Goal: Information Seeking & Learning: Learn about a topic

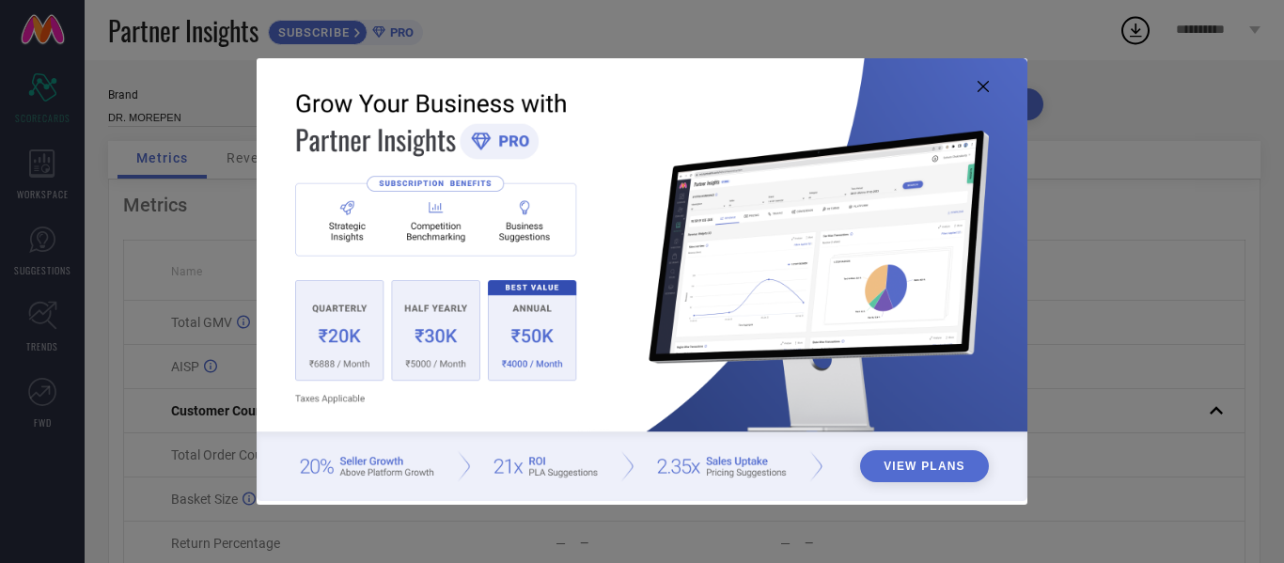
click at [988, 86] on icon at bounding box center [983, 86] width 11 height 11
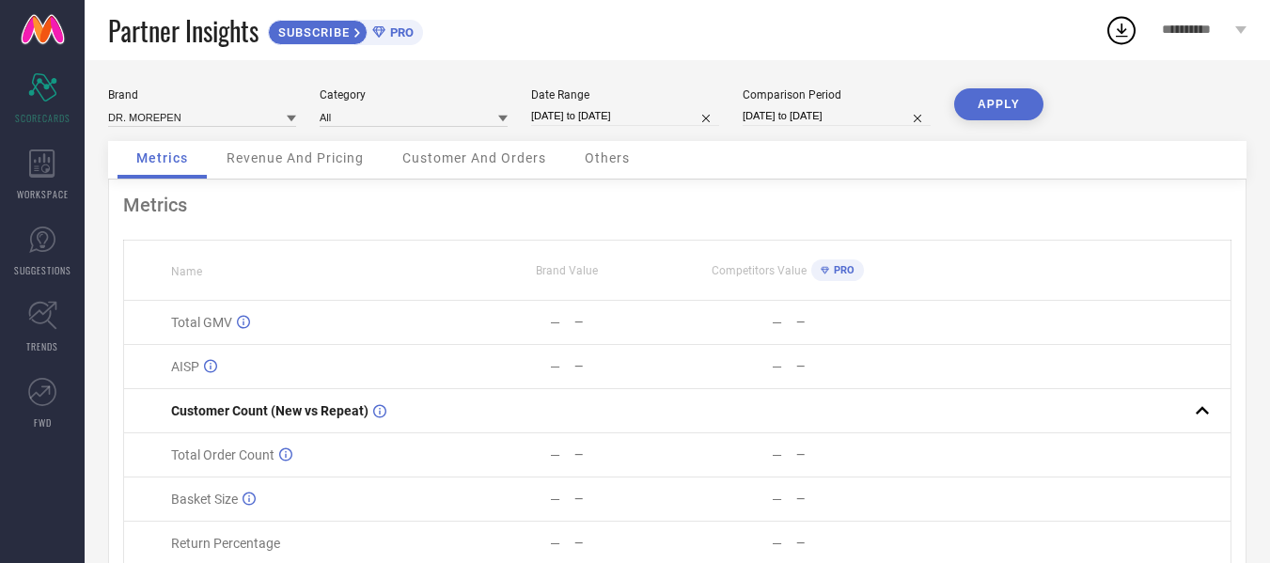
click at [297, 157] on span "Revenue And Pricing" at bounding box center [295, 157] width 137 height 15
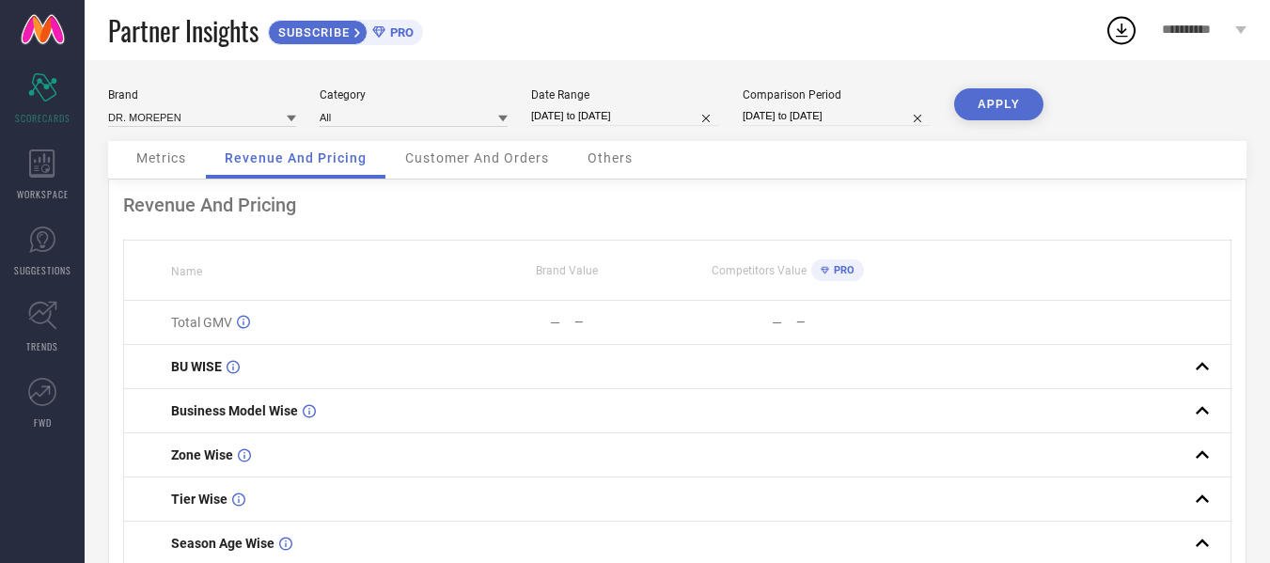
click at [475, 167] on div "Customer And Orders" at bounding box center [476, 160] width 181 height 38
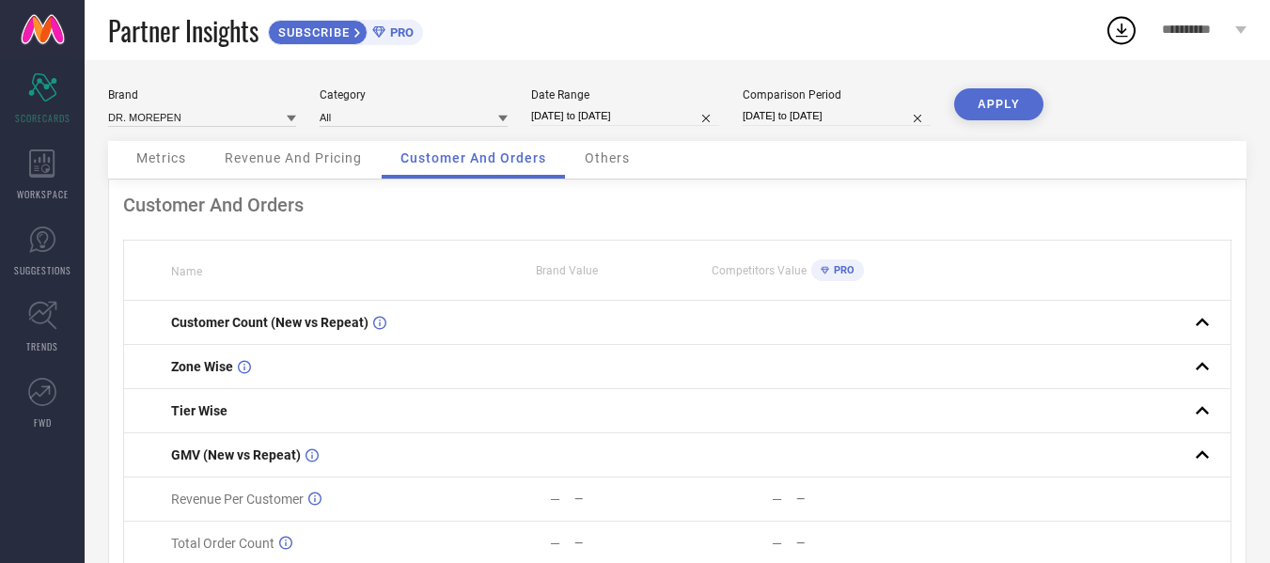
click at [616, 171] on div "Others" at bounding box center [607, 160] width 83 height 38
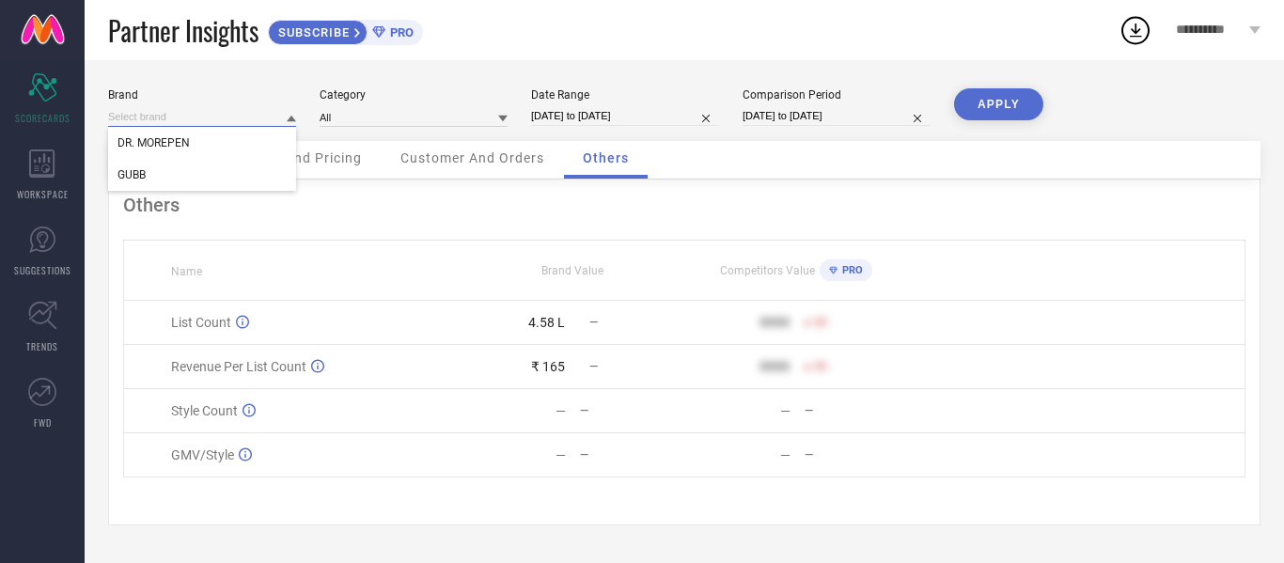
click at [221, 121] on input at bounding box center [202, 117] width 188 height 20
click at [166, 165] on div "GUBB" at bounding box center [202, 175] width 188 height 32
type input "All"
click at [174, 161] on span "Metrics" at bounding box center [161, 157] width 50 height 15
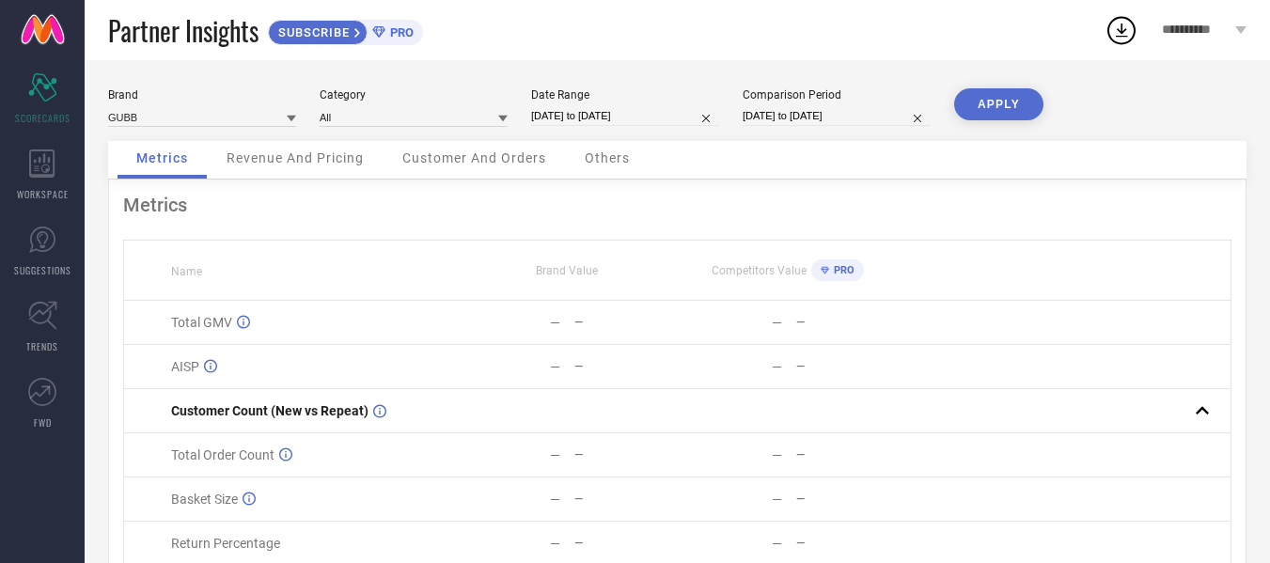
click at [293, 164] on span "Revenue And Pricing" at bounding box center [295, 157] width 137 height 15
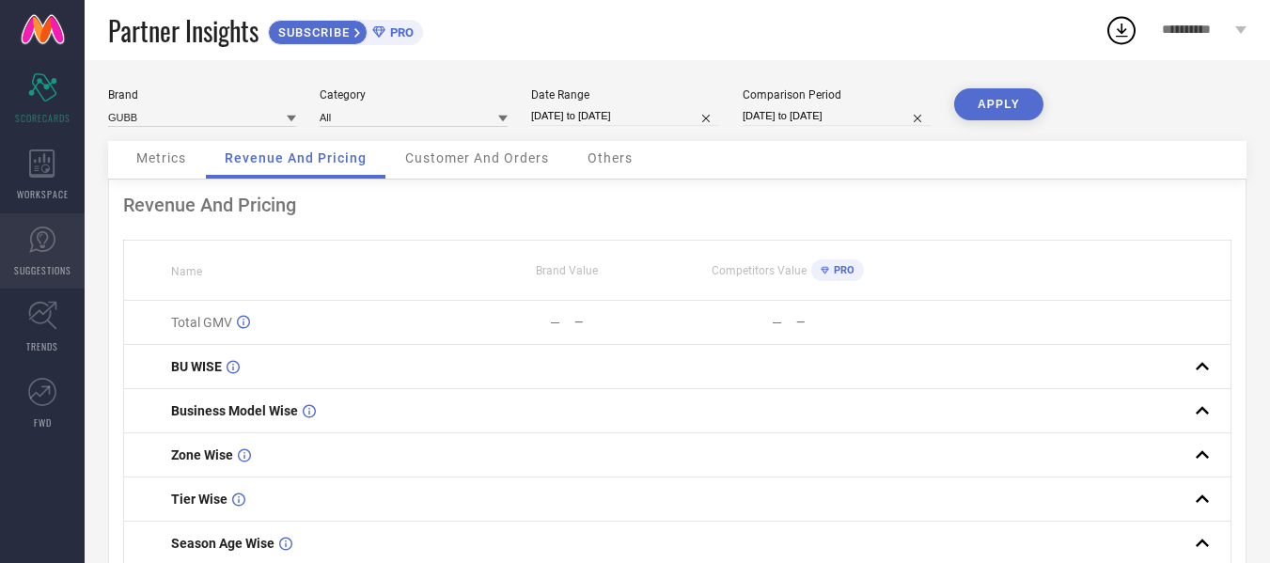
click at [58, 252] on link "SUGGESTIONS" at bounding box center [42, 250] width 85 height 75
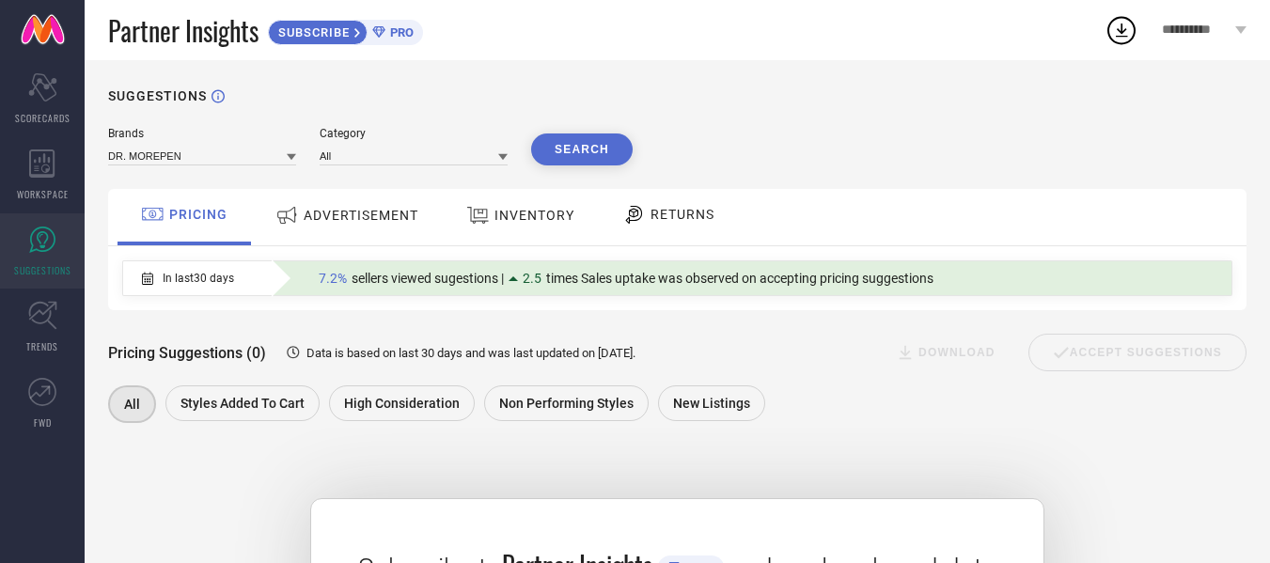
click at [177, 146] on div "DR. MOREPEN" at bounding box center [202, 155] width 188 height 21
click at [177, 165] on input at bounding box center [202, 156] width 188 height 20
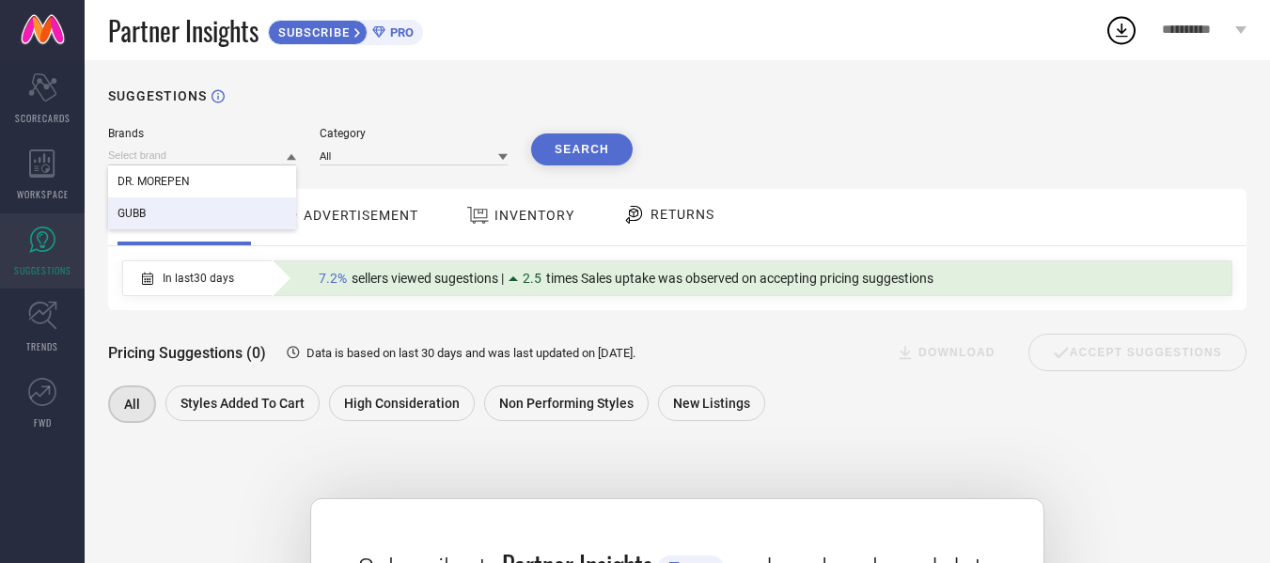
click at [138, 205] on div "GUBB" at bounding box center [202, 213] width 188 height 32
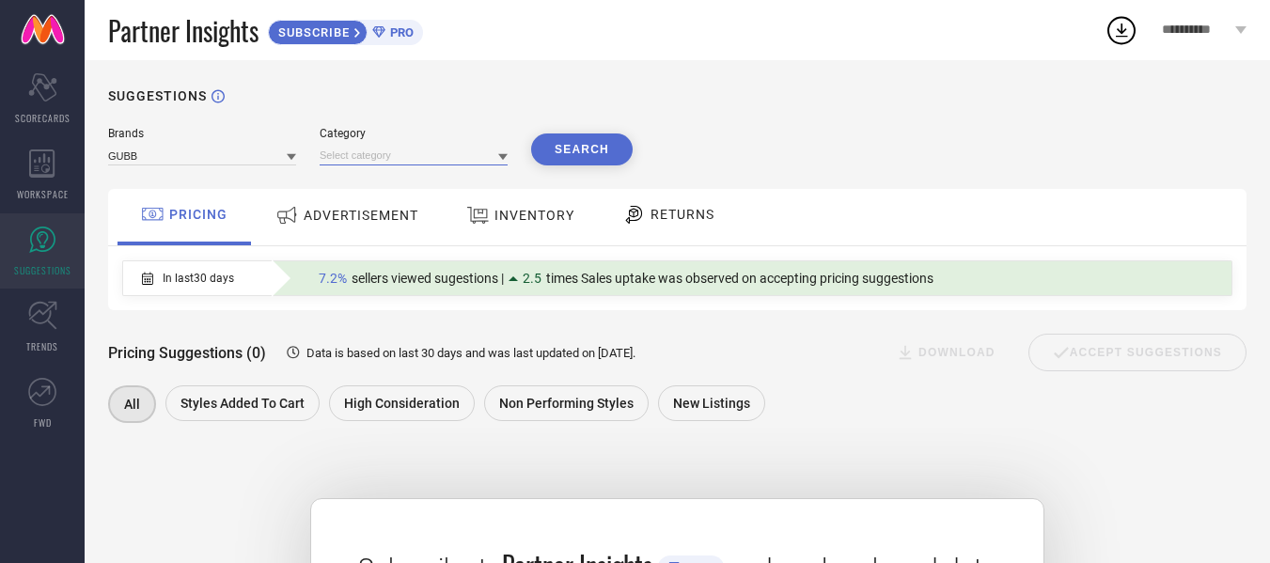
click at [392, 160] on input at bounding box center [414, 156] width 188 height 20
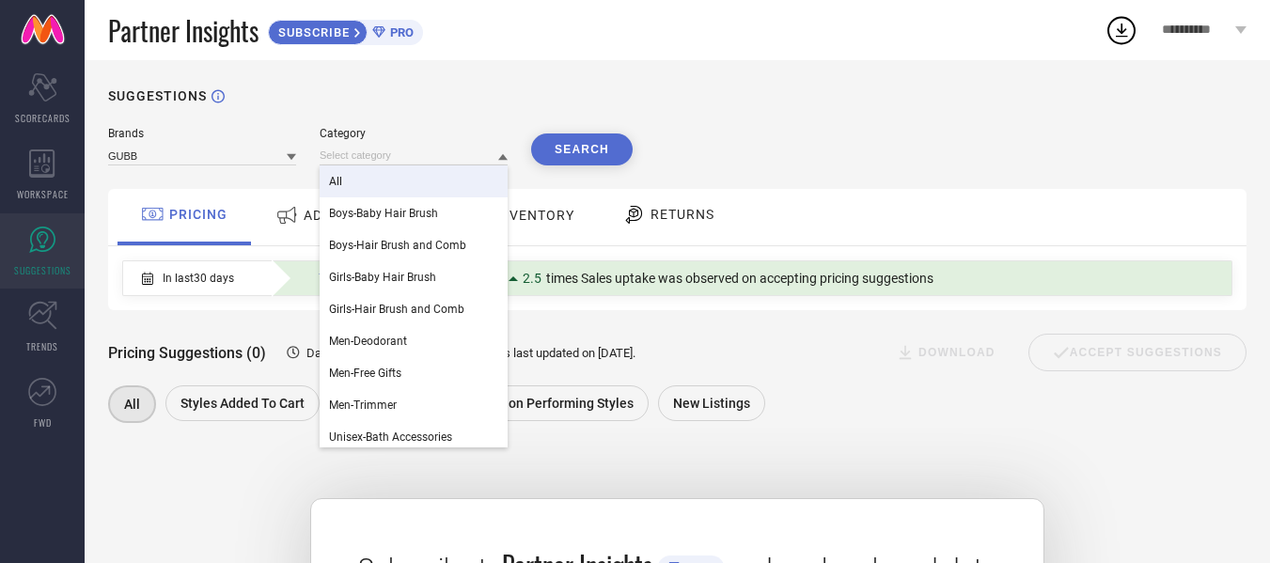
click at [362, 177] on div "All" at bounding box center [414, 181] width 188 height 32
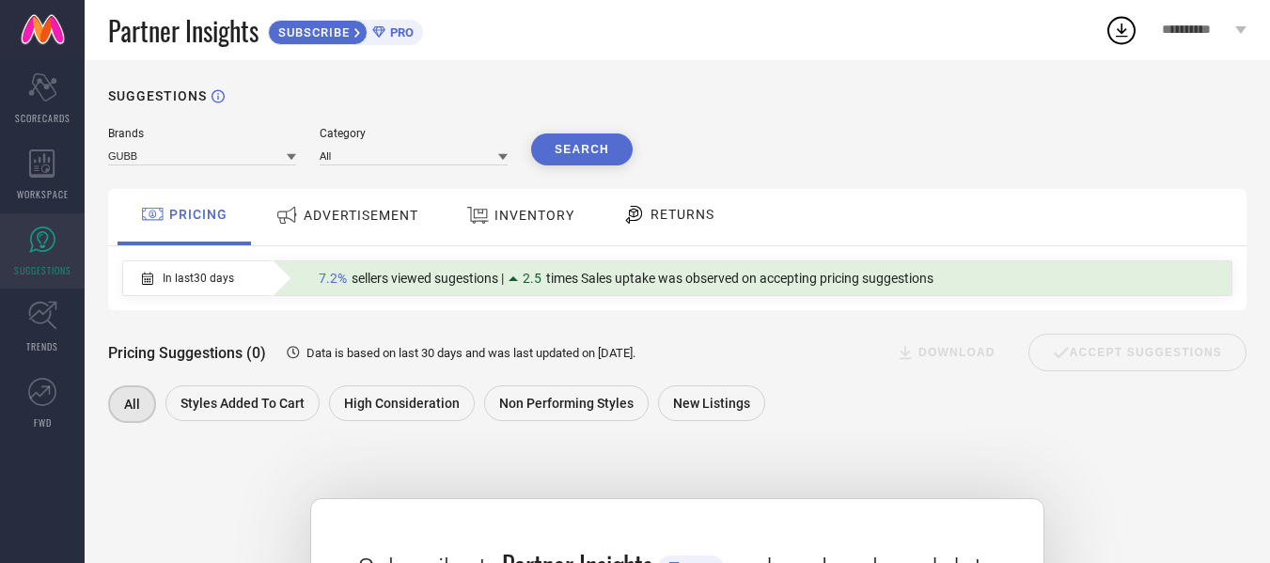
click at [583, 145] on button "Search" at bounding box center [582, 150] width 102 height 32
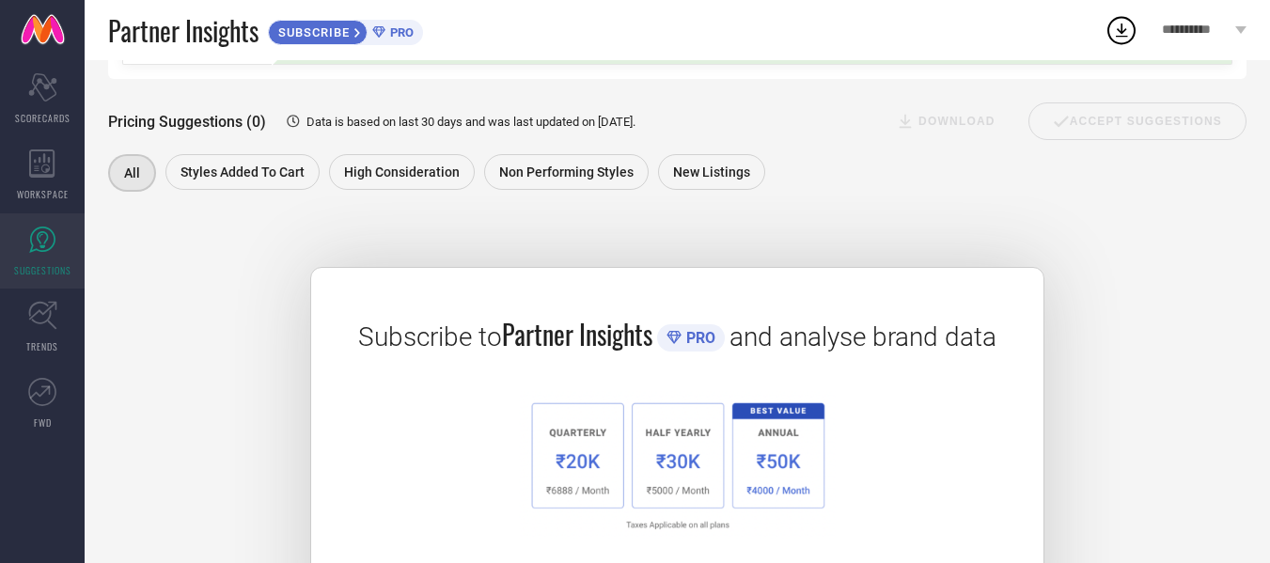
scroll to position [232, 0]
click at [39, 330] on link "TRENDS" at bounding box center [42, 327] width 85 height 75
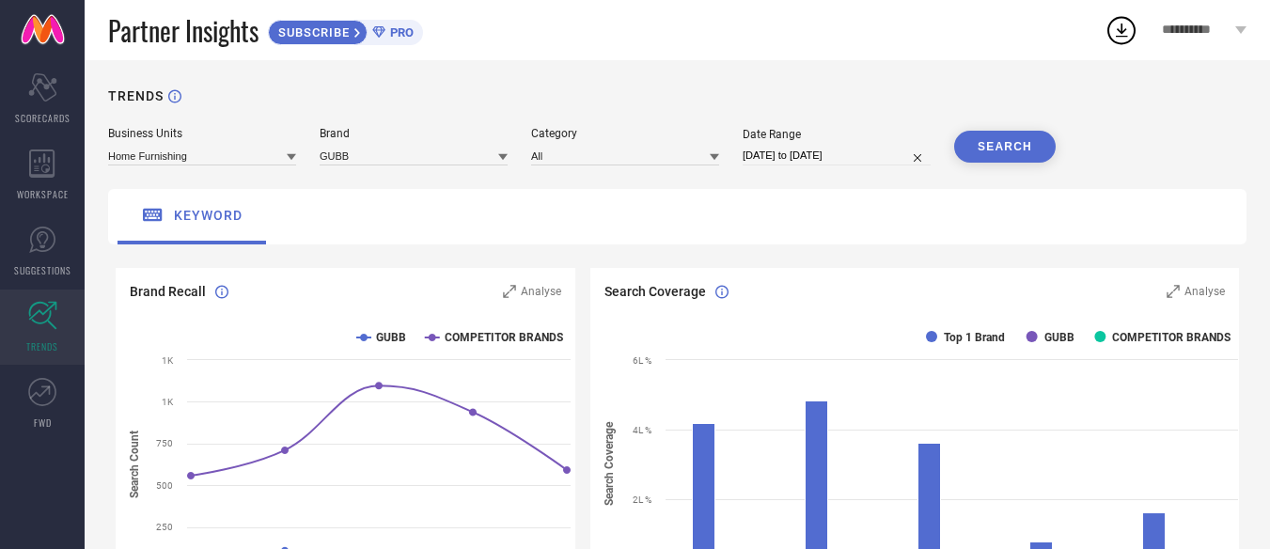
scroll to position [1, 0]
click at [43, 393] on icon at bounding box center [40, 391] width 21 height 13
